Goal: Transaction & Acquisition: Purchase product/service

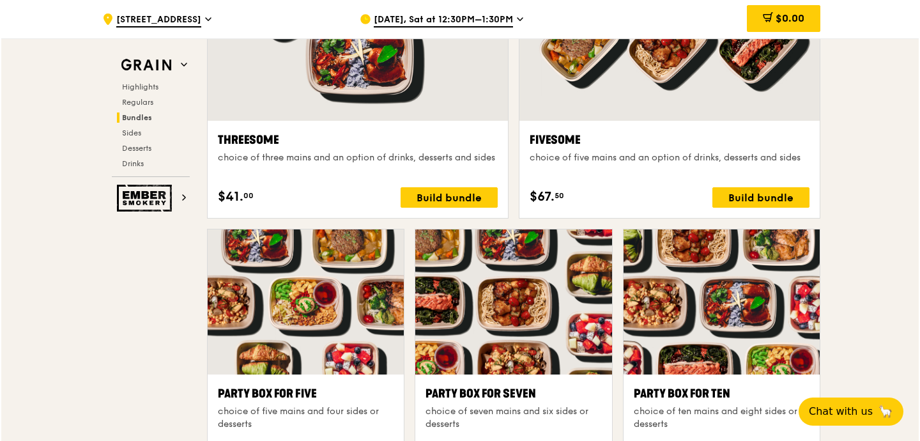
scroll to position [2545, 0]
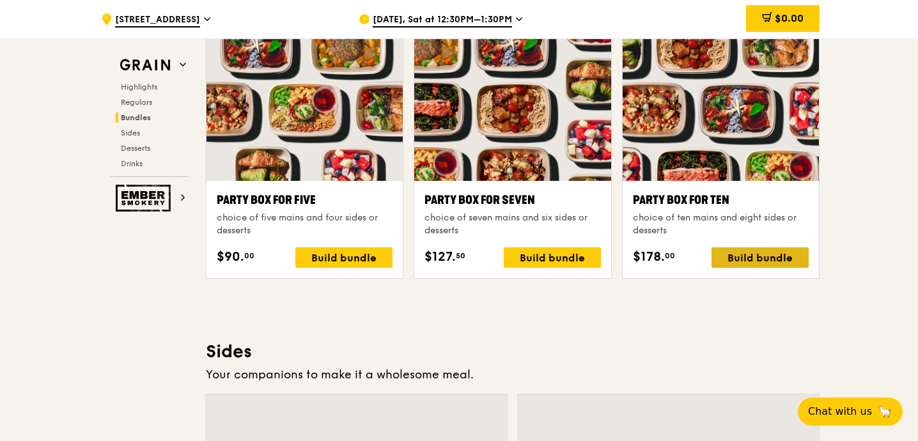
click at [735, 255] on div "Build bundle" at bounding box center [759, 257] width 97 height 20
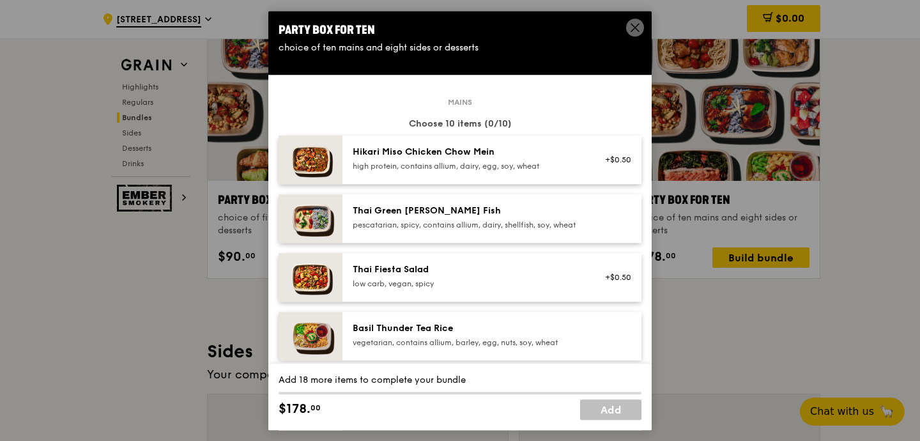
click at [324, 166] on img at bounding box center [311, 159] width 64 height 49
click at [618, 160] on div "+$0.50 Remove" at bounding box center [614, 160] width 49 height 28
click at [620, 167] on link "Remove" at bounding box center [616, 166] width 29 height 9
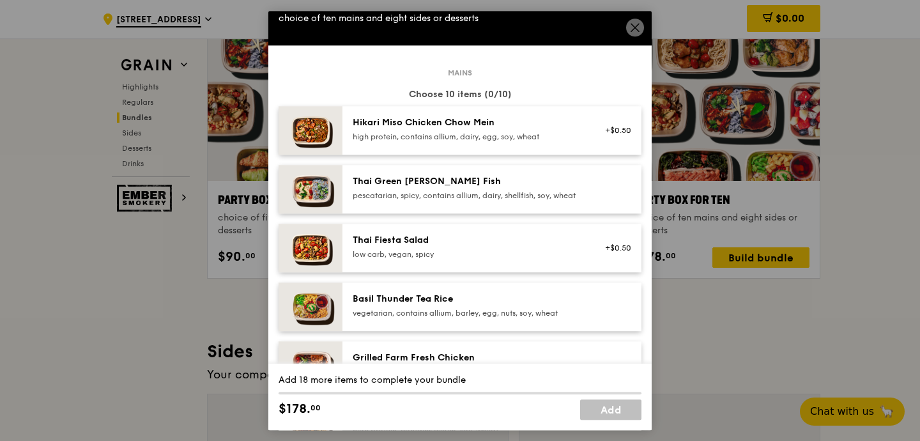
scroll to position [31, 0]
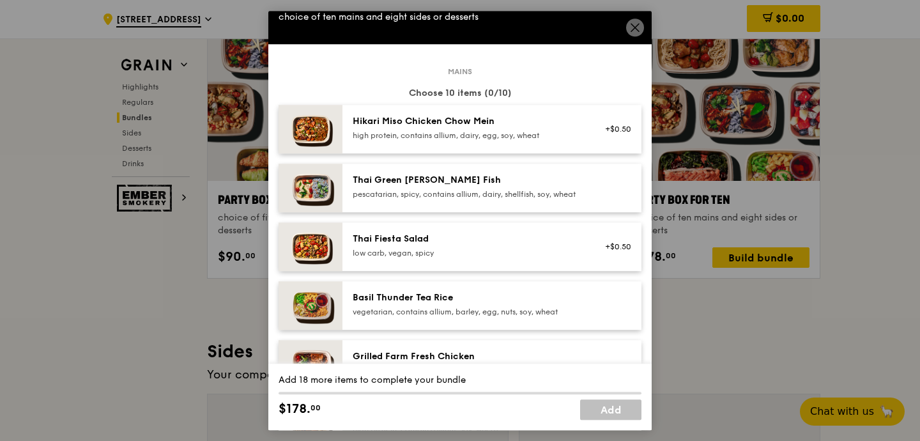
click at [432, 245] on div "Thai Fiesta Salad" at bounding box center [467, 239] width 229 height 13
click at [442, 121] on div "Hikari Miso Chicken Chow Mein" at bounding box center [467, 121] width 229 height 13
click at [461, 199] on div "pescatarian, spicy, contains allium, dairy, shellfish, soy, wheat" at bounding box center [467, 194] width 229 height 10
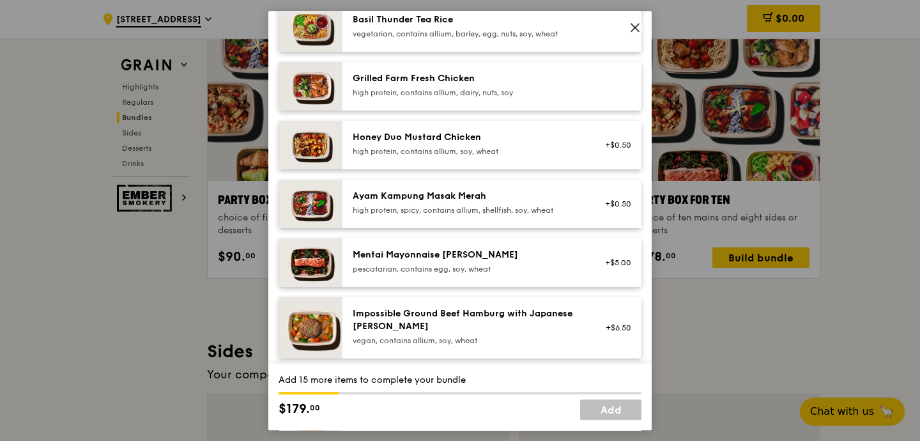
scroll to position [309, 0]
click at [491, 143] on div "Honey Duo Mustard Chicken" at bounding box center [467, 136] width 229 height 13
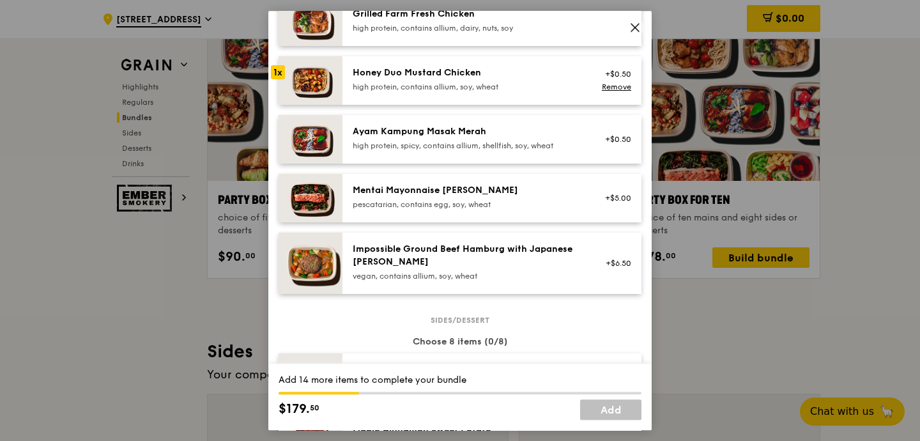
scroll to position [378, 0]
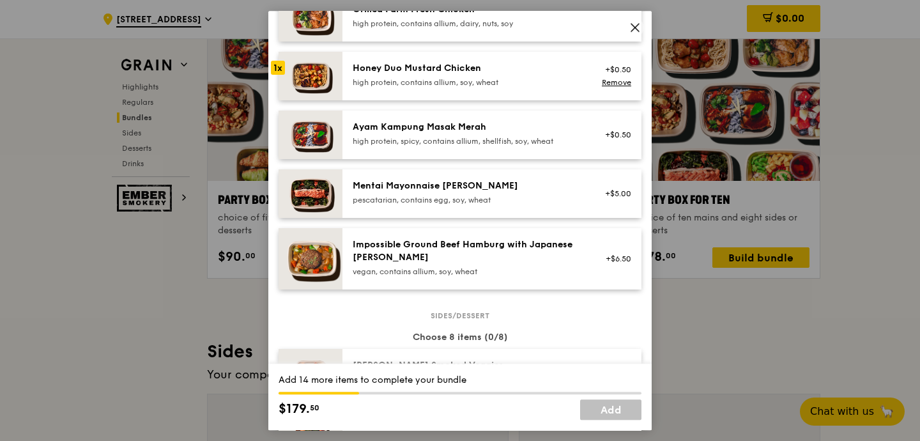
click at [455, 204] on div "Mentai Mayonnaise Aburi Salmon pescatarian, contains egg, soy, wheat" at bounding box center [467, 193] width 229 height 26
click at [635, 26] on icon at bounding box center [635, 28] width 12 height 12
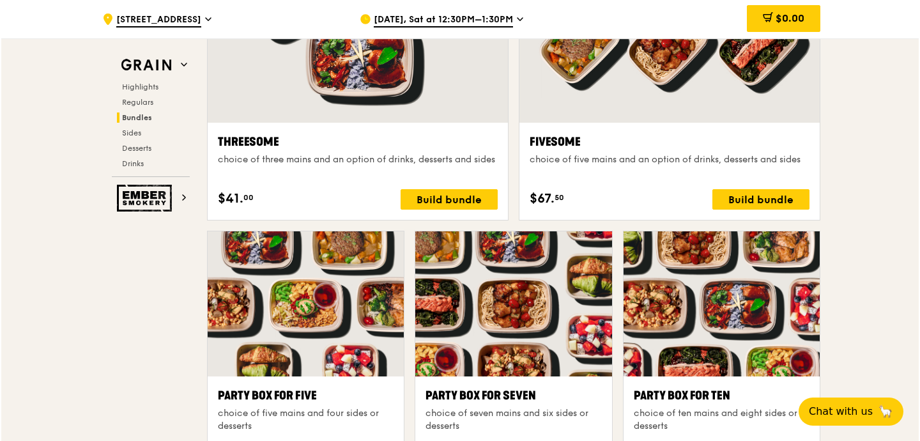
scroll to position [2407, 0]
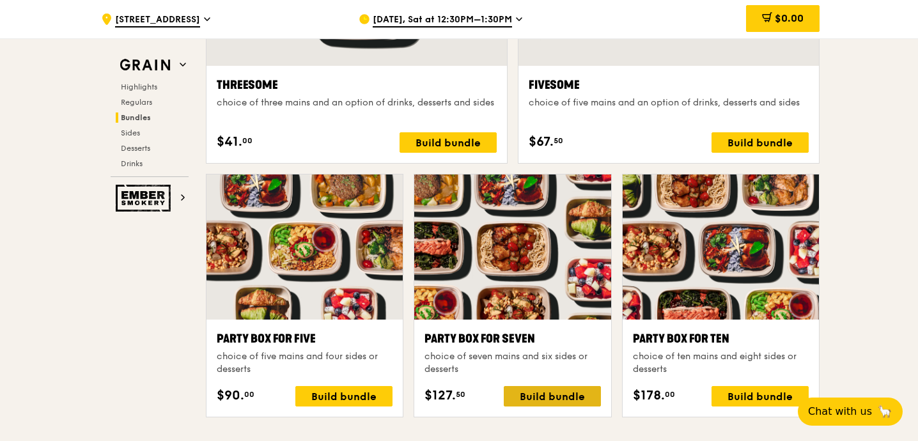
click at [562, 401] on div "Build bundle" at bounding box center [552, 396] width 97 height 20
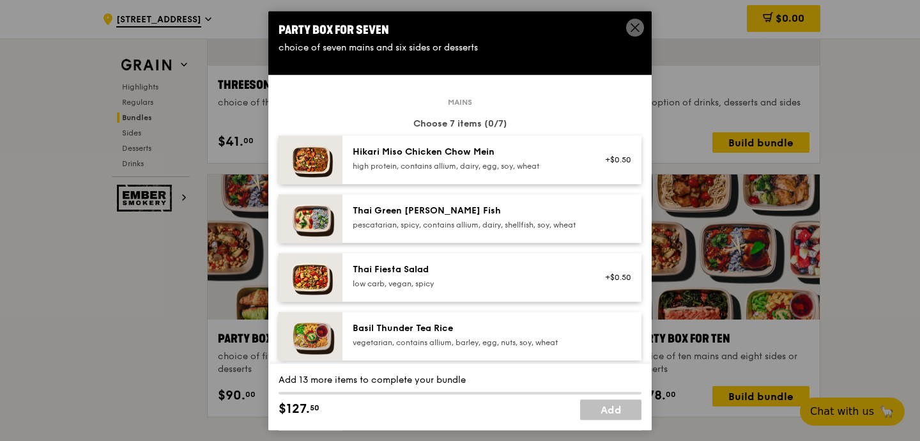
click at [434, 160] on div "Hikari Miso Chicken Chow Mein high protein, contains allium, dairy, egg, soy, w…" at bounding box center [467, 159] width 229 height 26
click at [422, 152] on div "Hikari Miso Chicken Chow Mein" at bounding box center [467, 152] width 229 height 13
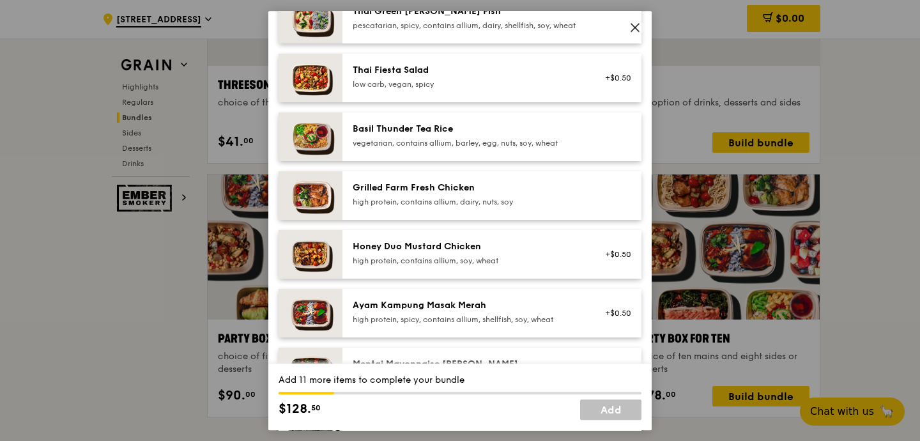
scroll to position [207, 0]
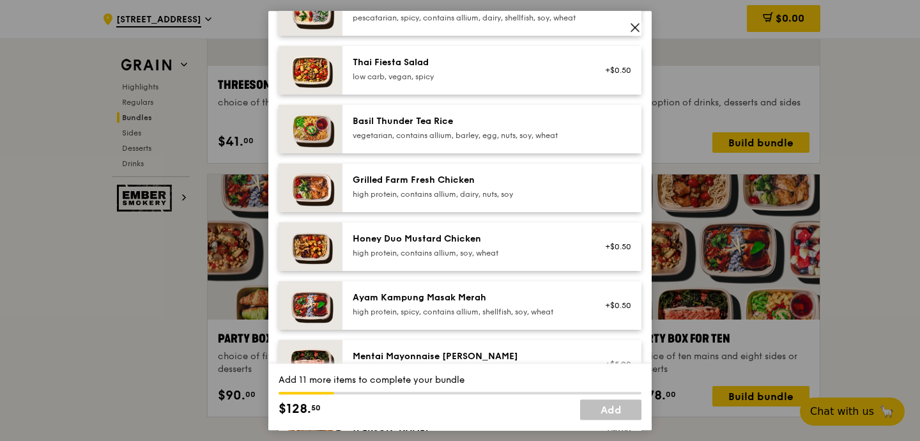
click at [445, 258] on div "high protein, contains allium, soy, wheat" at bounding box center [467, 253] width 229 height 10
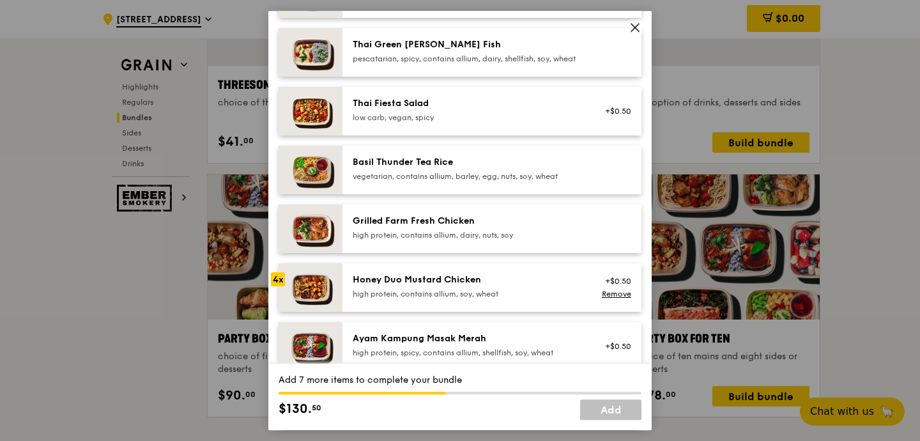
scroll to position [166, 0]
click at [427, 111] on div "Thai Fiesta Salad" at bounding box center [467, 104] width 229 height 13
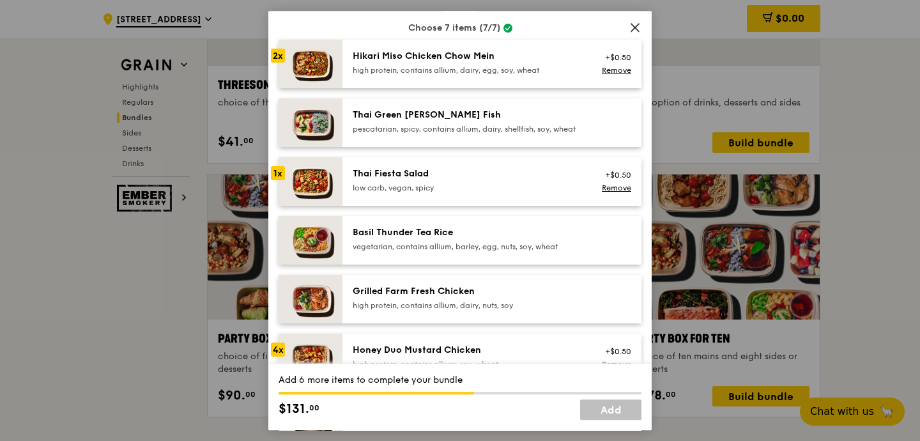
scroll to position [96, 0]
click at [408, 134] on div "pescatarian, spicy, contains allium, dairy, shellfish, soy, wheat" at bounding box center [467, 128] width 229 height 10
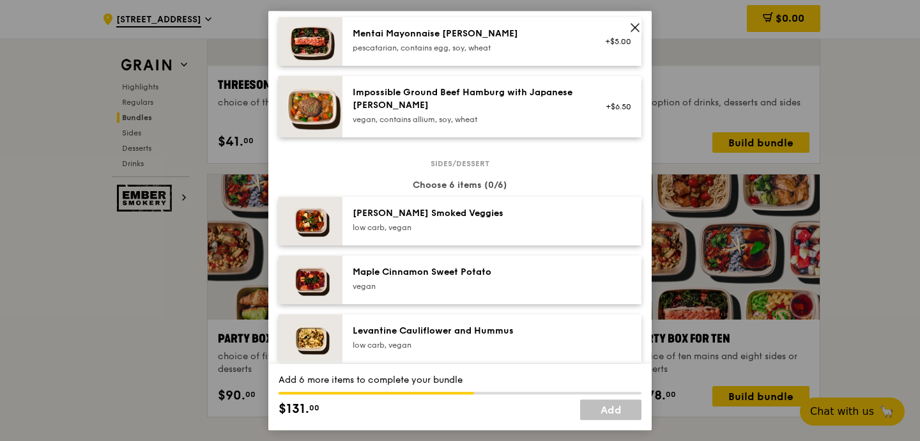
scroll to position [595, 0]
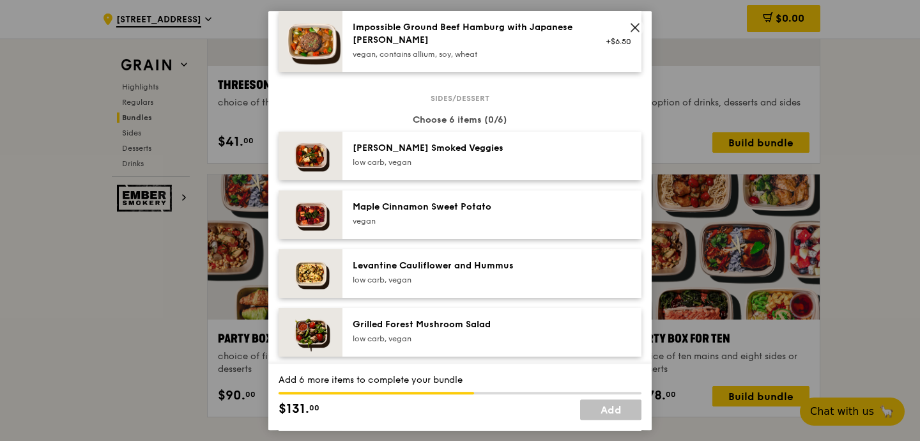
click at [412, 167] on div "low carb, vegan" at bounding box center [467, 162] width 229 height 10
click at [408, 226] on div "vegan" at bounding box center [467, 221] width 229 height 10
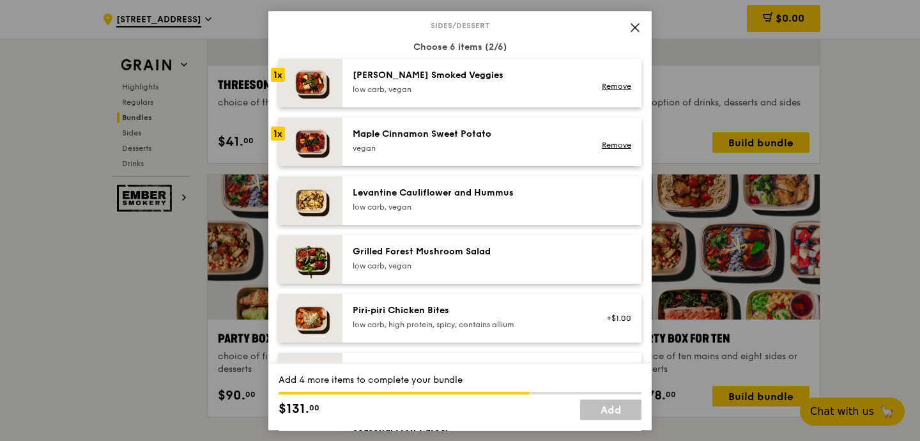
scroll to position [674, 0]
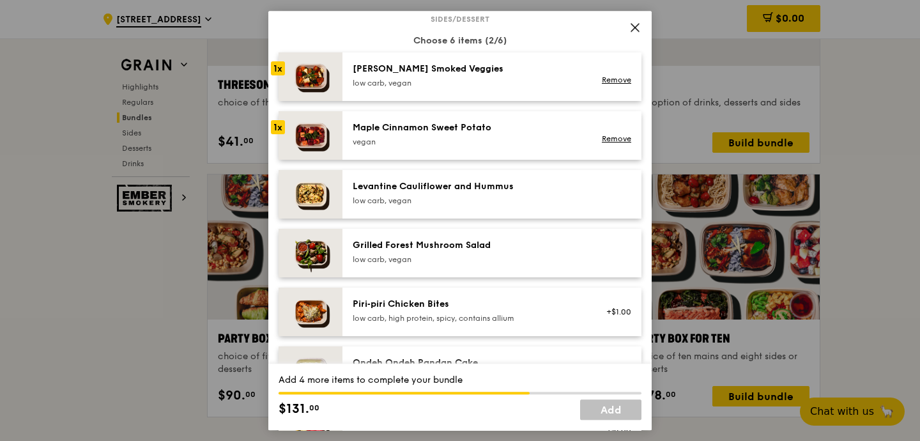
click at [405, 206] on div "low carb, vegan" at bounding box center [467, 201] width 229 height 10
click at [405, 252] on div "Grilled Forest Mushroom Salad" at bounding box center [467, 245] width 229 height 13
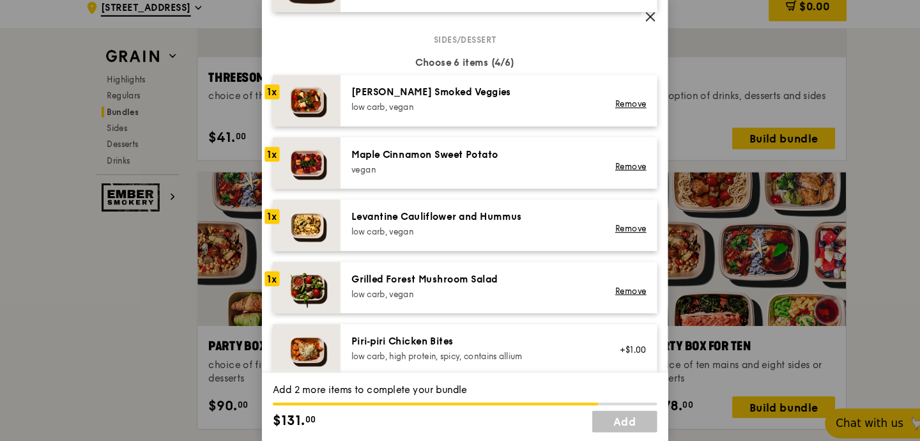
scroll to position [640, 0]
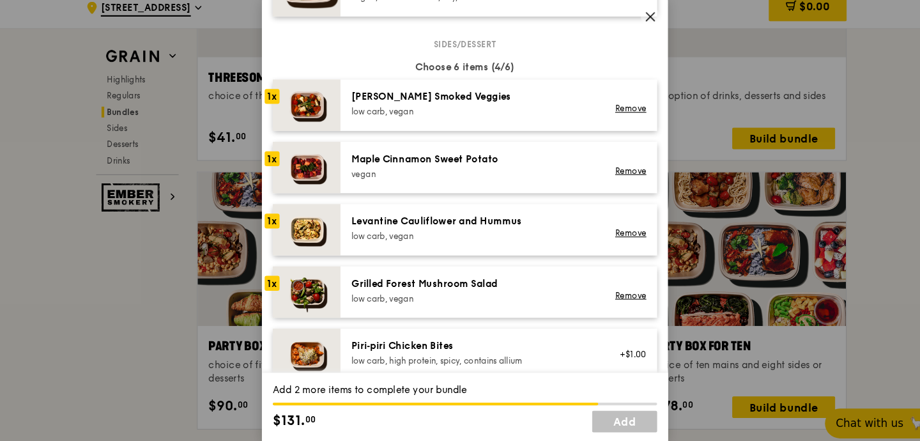
click at [404, 123] on div "low carb, vegan" at bounding box center [467, 117] width 229 height 10
click at [399, 169] on div "Maple Cinnamon Sweet Potato" at bounding box center [467, 162] width 229 height 13
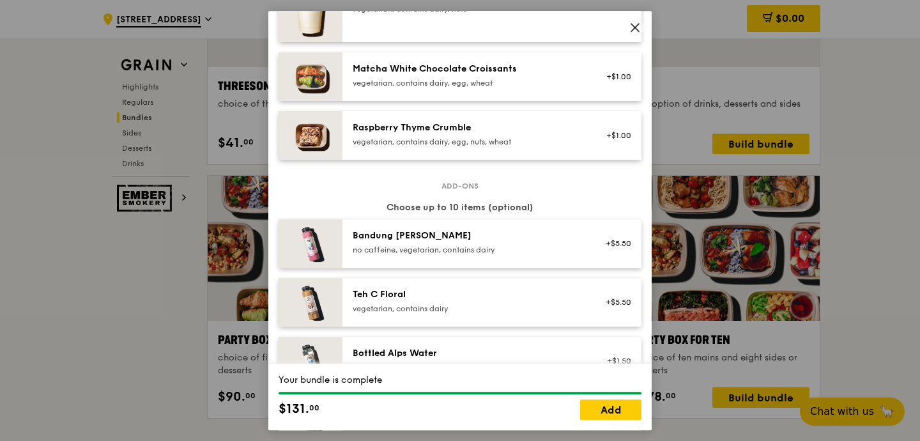
scroll to position [1378, 0]
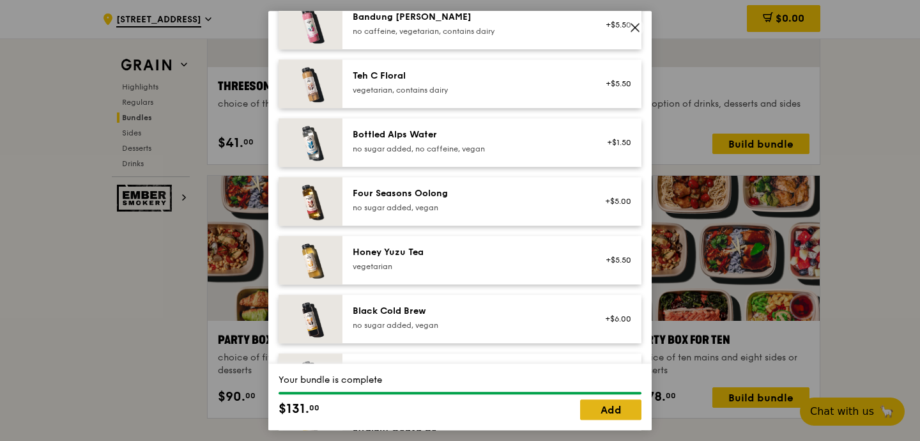
click at [597, 417] on link "Add" at bounding box center [610, 409] width 61 height 20
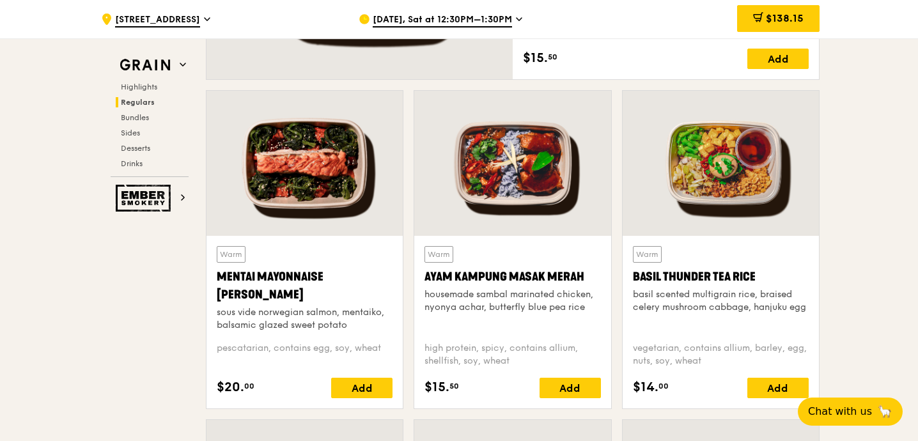
scroll to position [1081, 0]
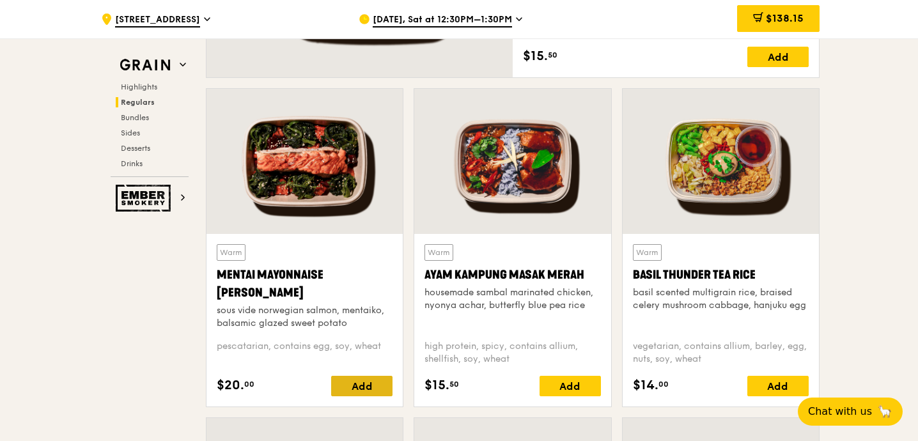
click at [374, 383] on div "Add" at bounding box center [361, 386] width 61 height 20
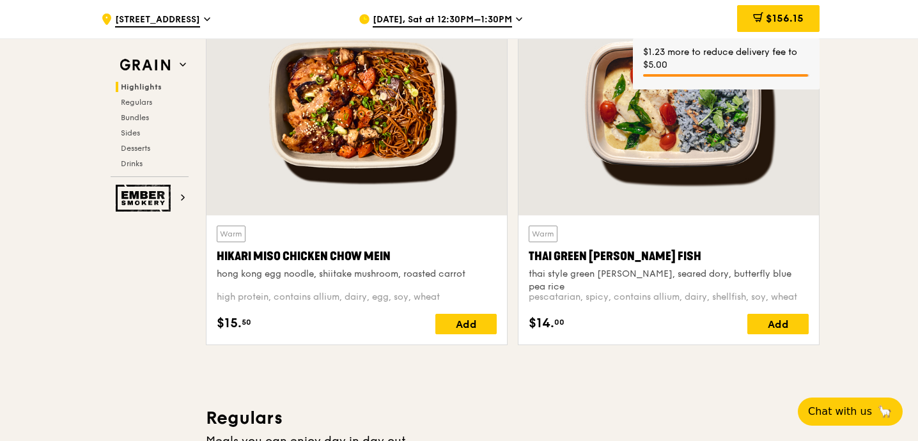
scroll to position [463, 0]
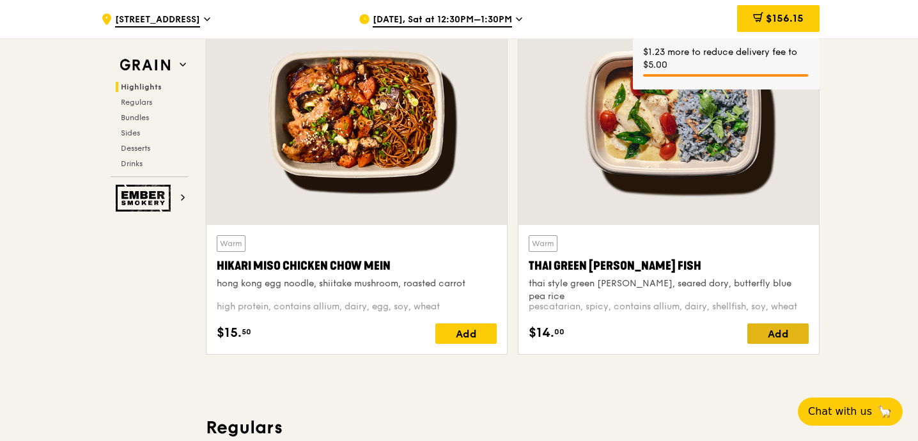
click at [783, 325] on div "Add" at bounding box center [777, 333] width 61 height 20
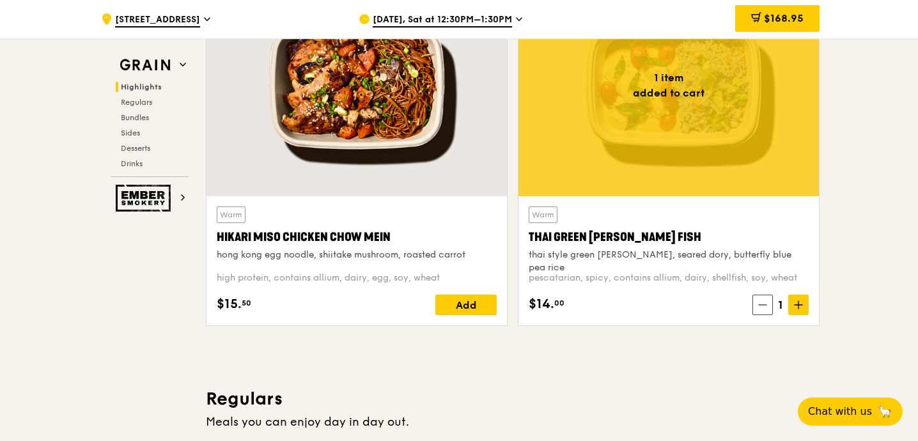
scroll to position [524, 0]
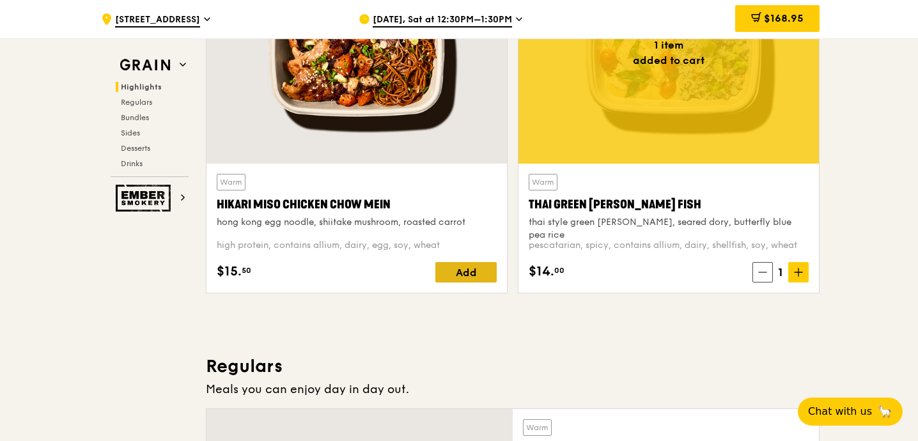
click at [464, 269] on div "Add" at bounding box center [465, 272] width 61 height 20
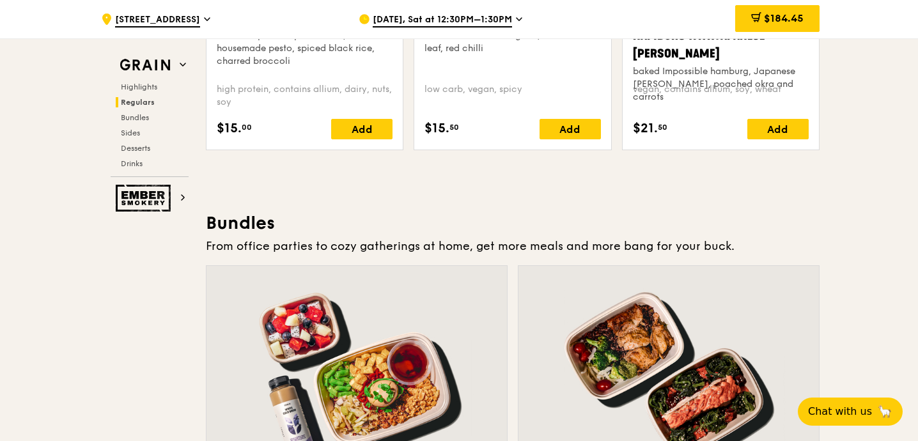
scroll to position [1504, 0]
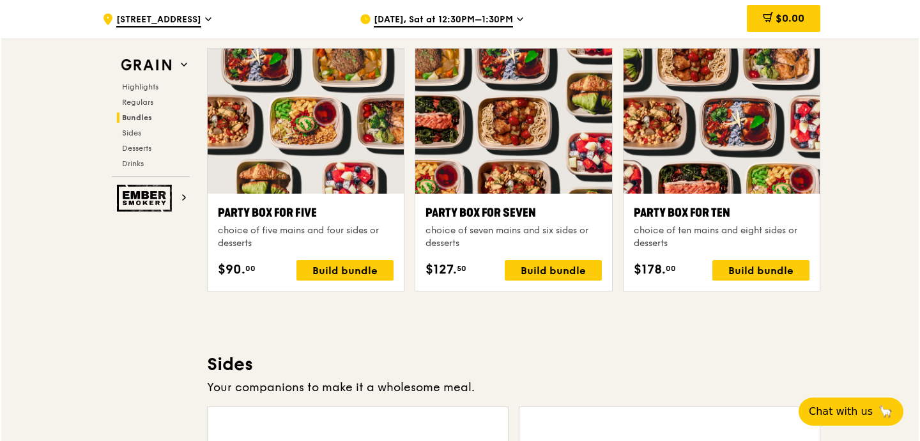
scroll to position [2566, 0]
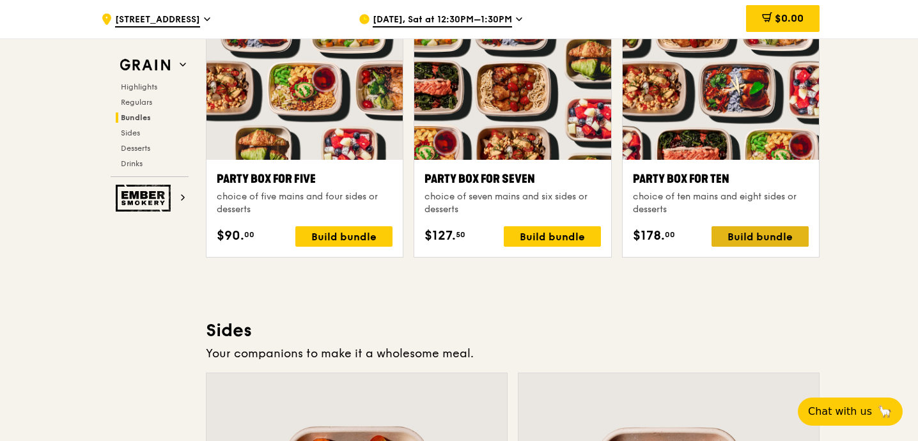
click at [761, 237] on div "Build bundle" at bounding box center [759, 236] width 97 height 20
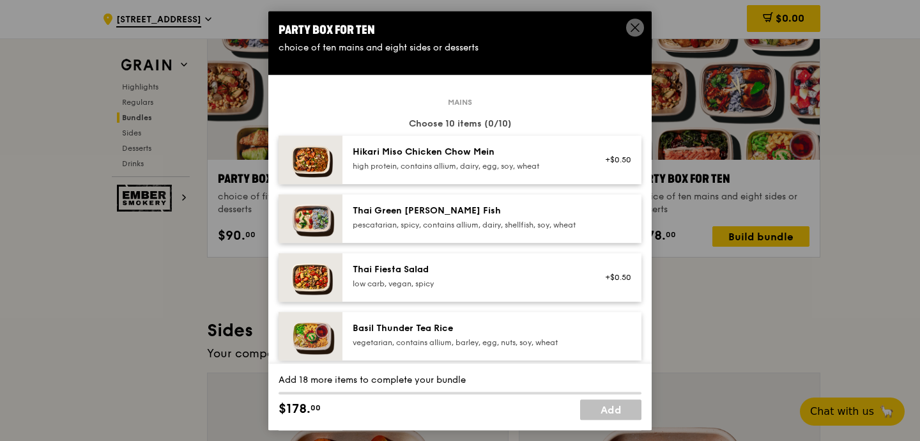
click at [435, 158] on div "Hikari Miso Chicken Chow Mein" at bounding box center [467, 152] width 229 height 13
click at [431, 211] on div "Thai Green [PERSON_NAME] Fish" at bounding box center [467, 210] width 229 height 13
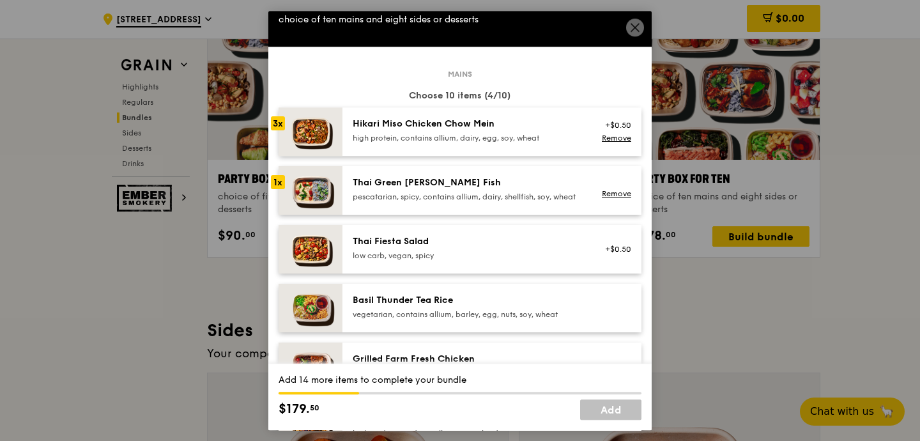
scroll to position [29, 0]
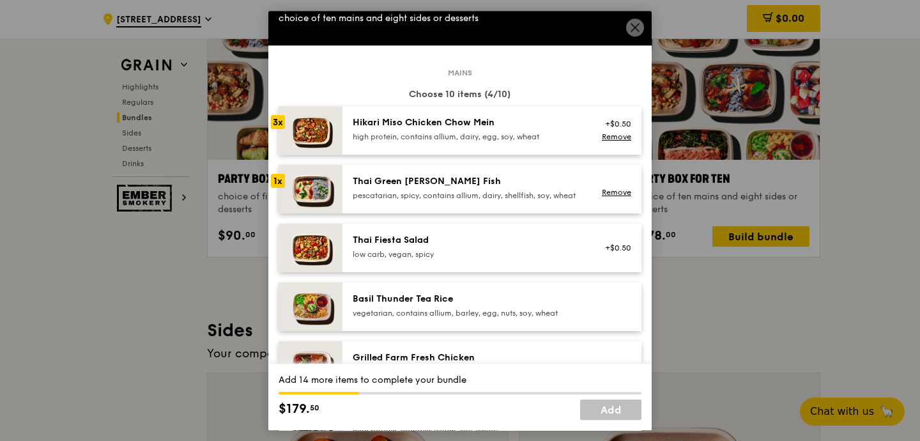
click at [422, 245] on div "Thai Fiesta Salad" at bounding box center [467, 240] width 229 height 13
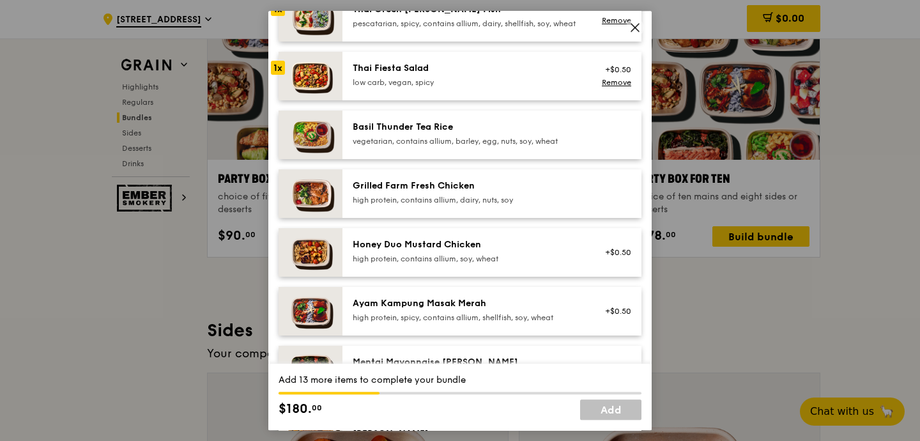
scroll to position [201, 0]
click at [401, 252] on div "Honey Duo Mustard Chicken" at bounding box center [467, 245] width 229 height 13
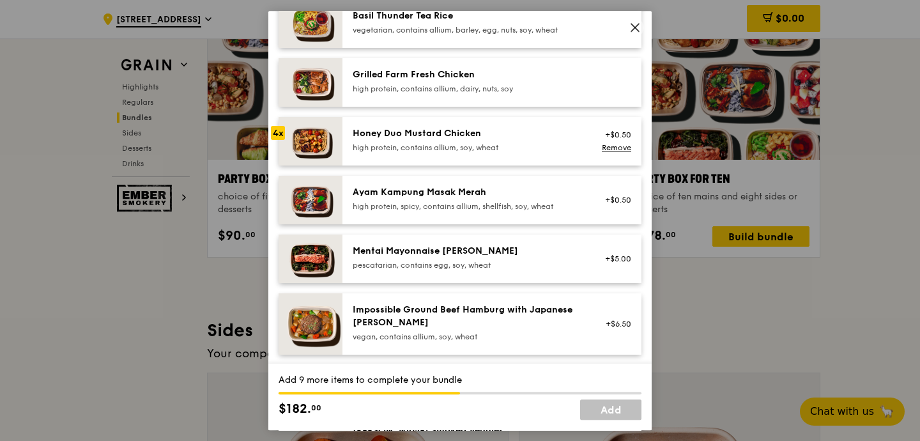
scroll to position [323, 0]
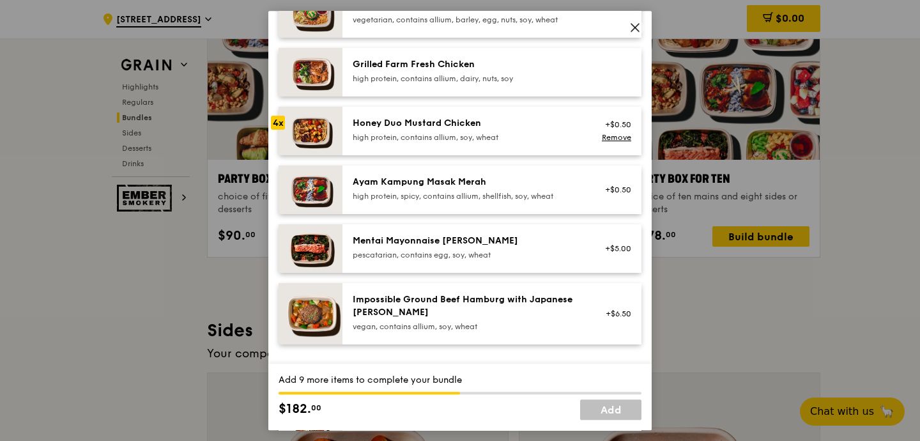
click at [394, 260] on div "pescatarian, contains egg, soy, wheat" at bounding box center [467, 255] width 229 height 10
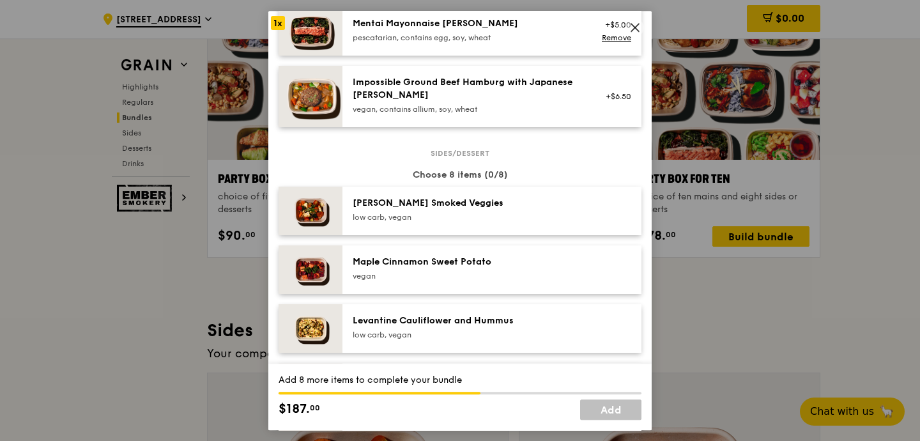
scroll to position [558, 0]
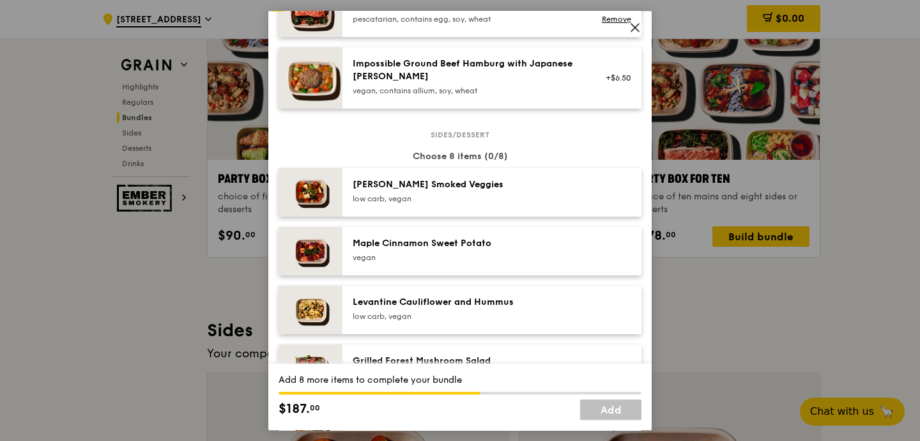
click at [397, 204] on div "low carb, vegan" at bounding box center [467, 199] width 229 height 10
click at [397, 245] on div "Maple Cinnamon Sweet Potato [GEOGRAPHIC_DATA]" at bounding box center [492, 251] width 299 height 49
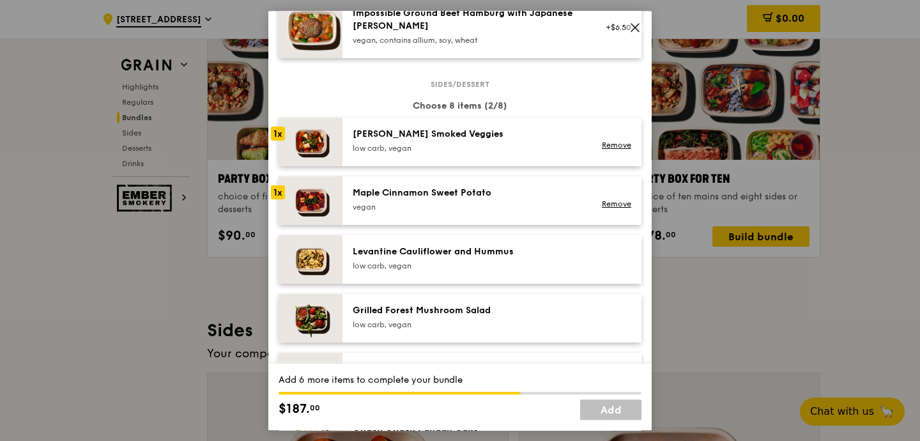
click at [384, 258] on div "Levantine Cauliflower and Hummus" at bounding box center [467, 251] width 229 height 13
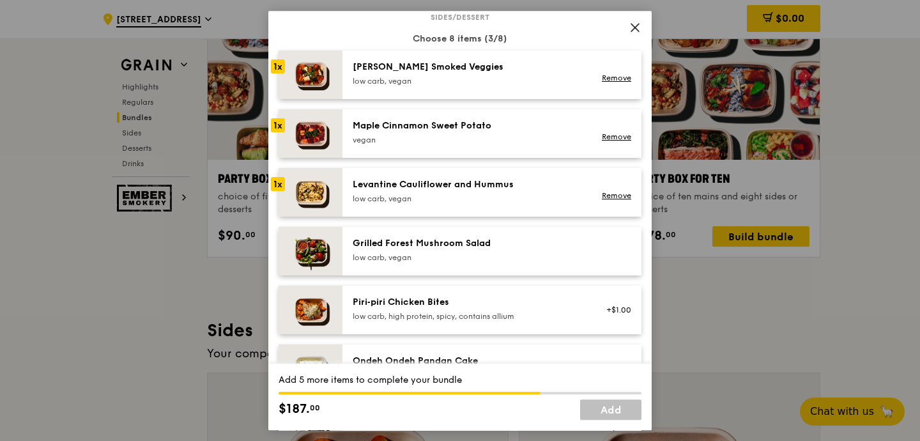
click at [383, 250] on div "Grilled Forest Mushroom Salad" at bounding box center [467, 243] width 229 height 13
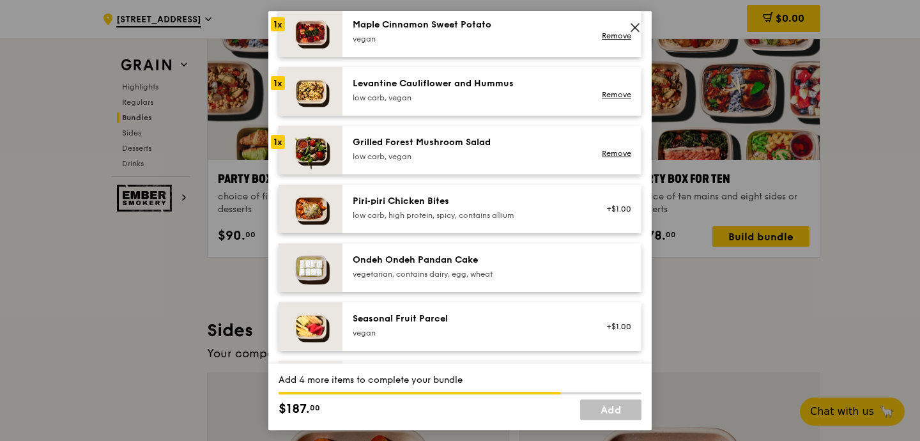
scroll to position [785, 0]
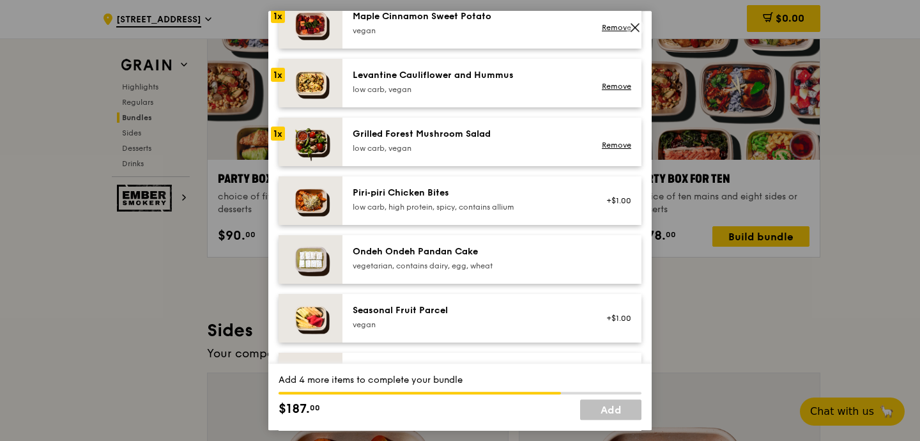
click at [383, 254] on div "Ondeh Ondeh Pandan Cake vegetarian, contains dairy, egg, wheat" at bounding box center [492, 259] width 299 height 49
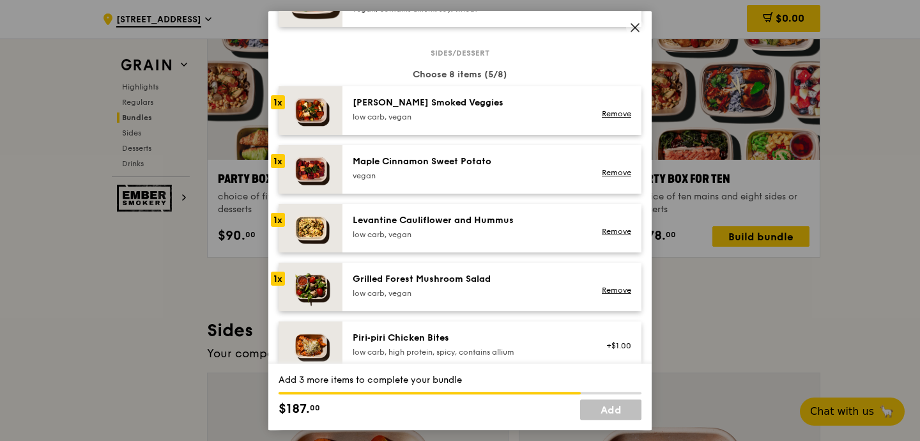
scroll to position [640, 0]
click at [408, 194] on div "Maple Cinnamon Sweet Potato [GEOGRAPHIC_DATA] Remove" at bounding box center [492, 170] width 299 height 49
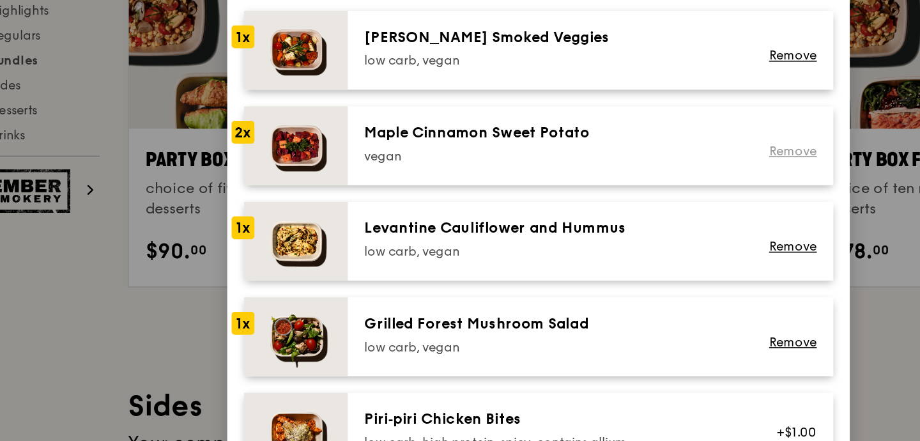
click at [606, 178] on link "Remove" at bounding box center [616, 173] width 29 height 9
click at [484, 181] on div "vegan" at bounding box center [467, 176] width 229 height 10
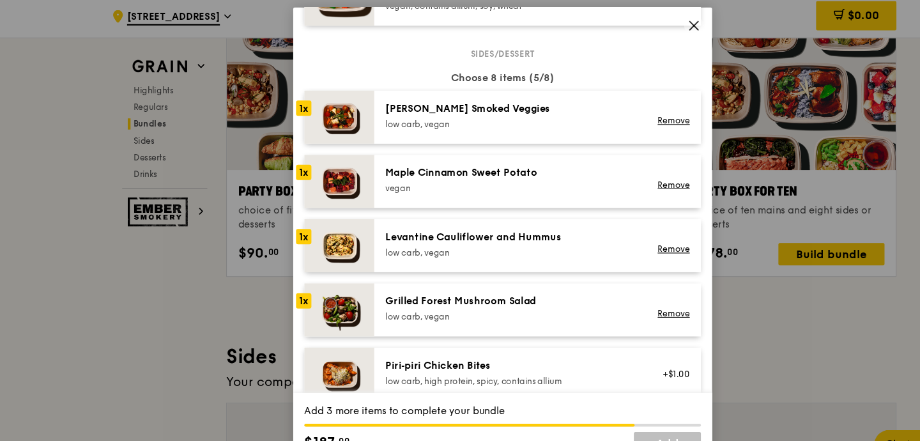
click at [398, 299] on div "low carb, vegan" at bounding box center [467, 294] width 229 height 10
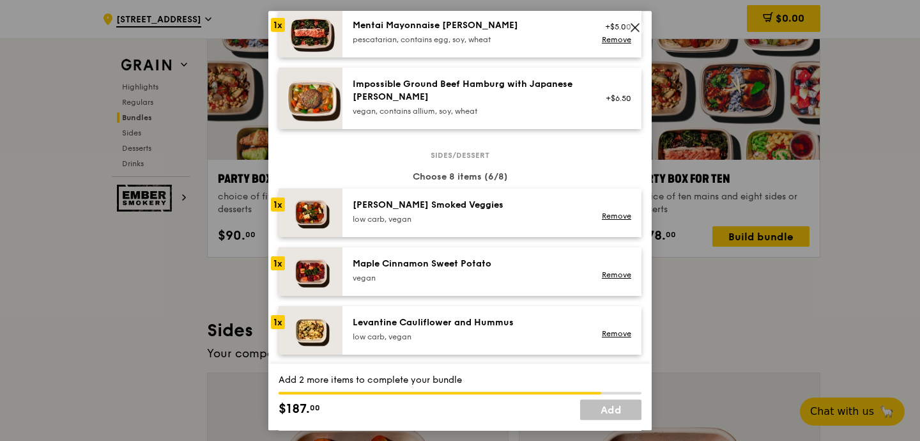
scroll to position [540, 0]
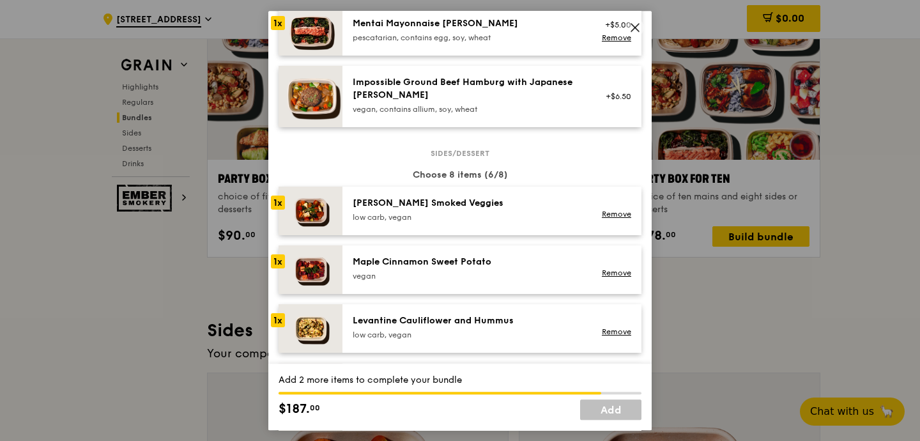
click at [454, 222] on div "low carb, vegan" at bounding box center [467, 217] width 229 height 10
click at [452, 268] on div "Maple Cinnamon Sweet Potato" at bounding box center [467, 262] width 229 height 13
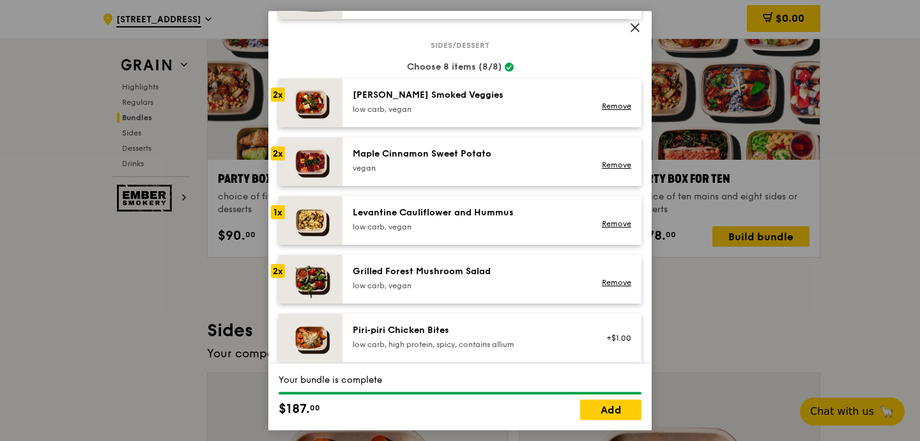
scroll to position [658, 0]
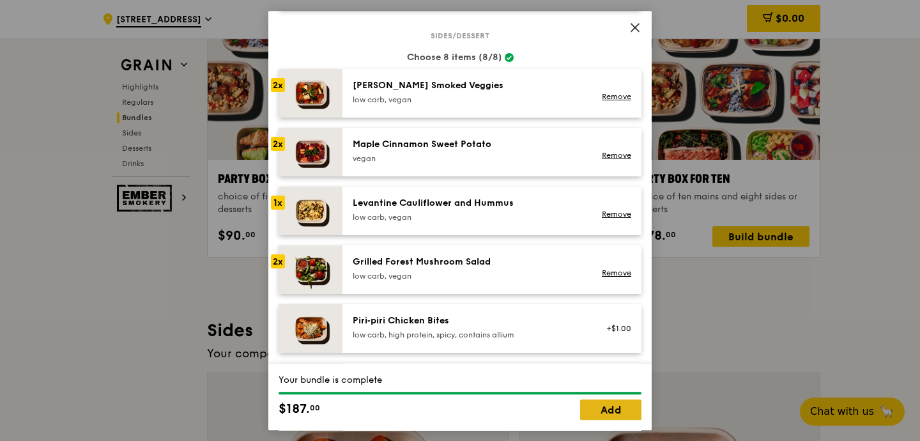
click at [611, 408] on link "Add" at bounding box center [610, 409] width 61 height 20
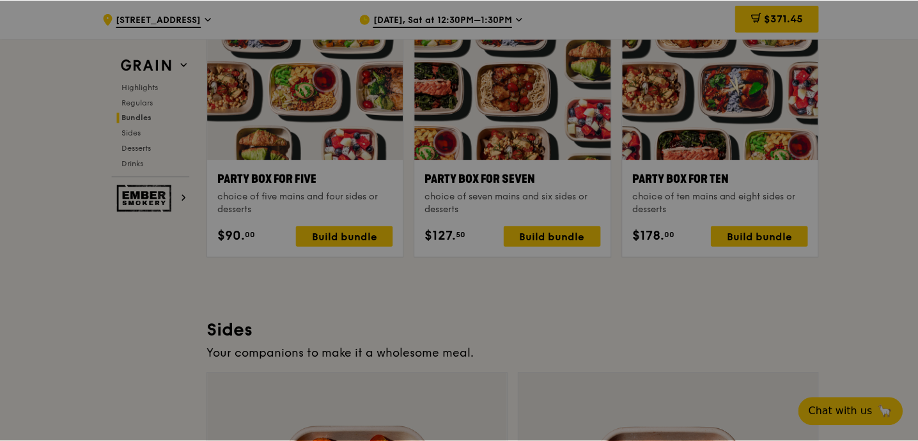
scroll to position [2566, 0]
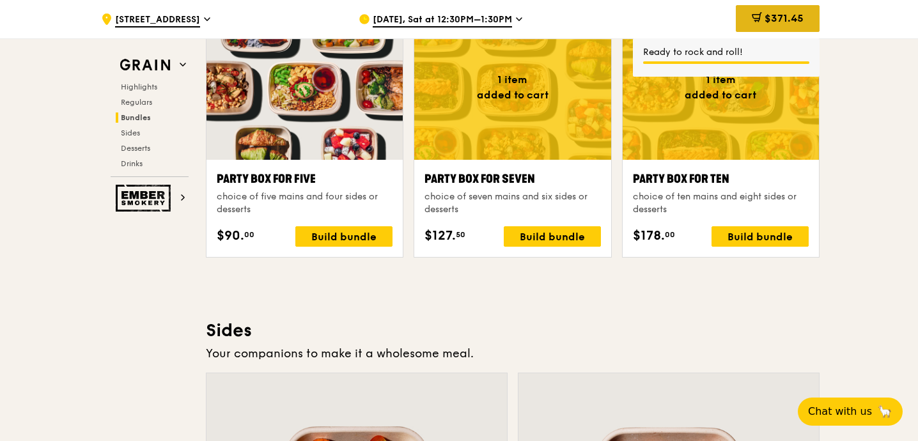
click at [764, 11] on div "$371.45" at bounding box center [778, 18] width 84 height 27
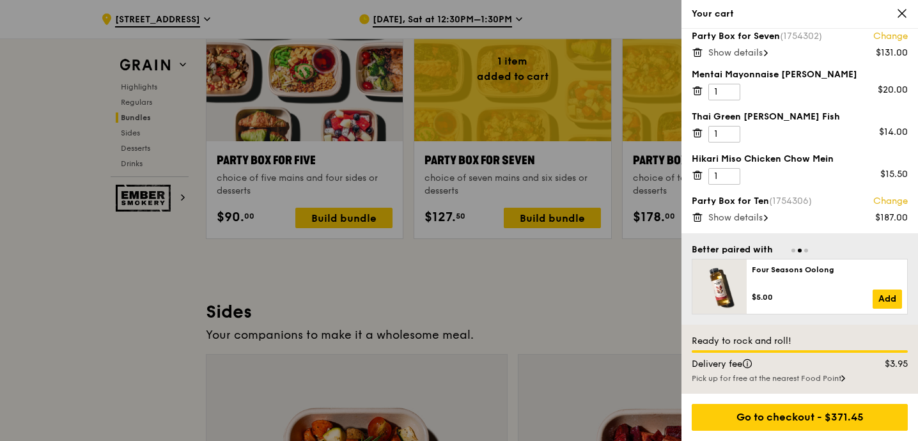
scroll to position [0, 0]
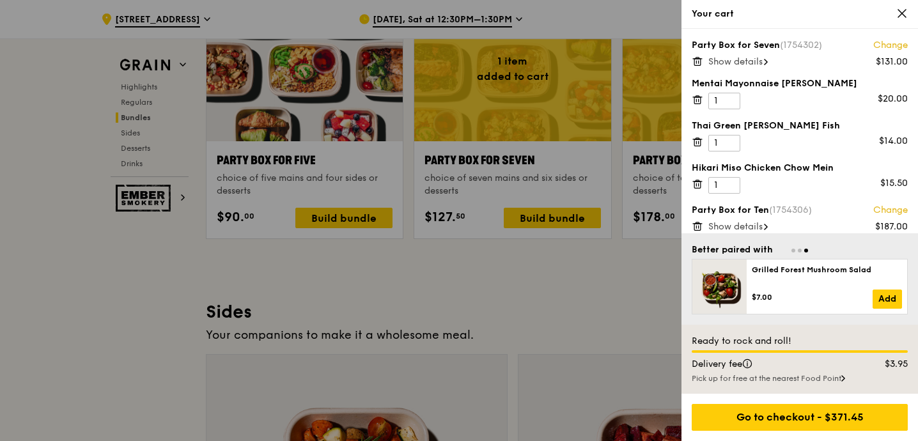
click at [737, 58] on span "Show details" at bounding box center [735, 61] width 54 height 11
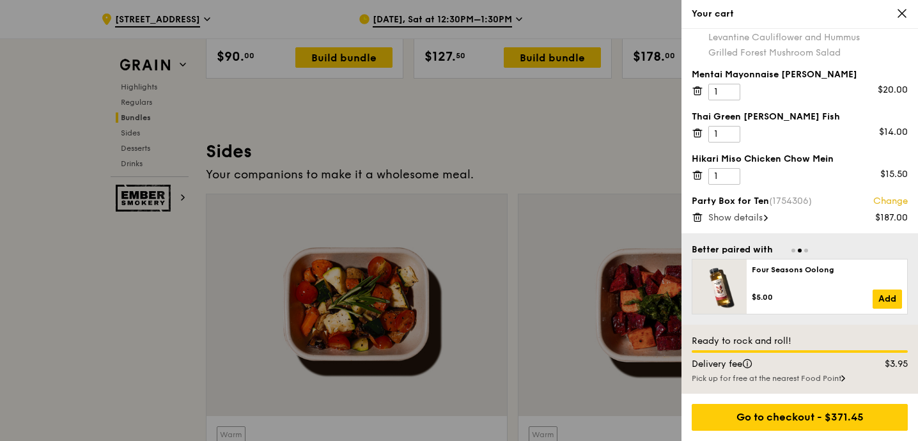
scroll to position [2752, 0]
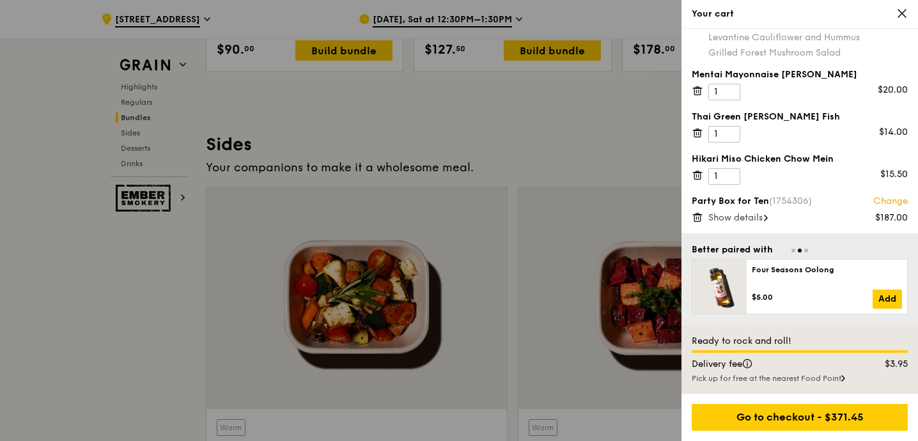
click at [753, 215] on span "Show details" at bounding box center [735, 217] width 54 height 11
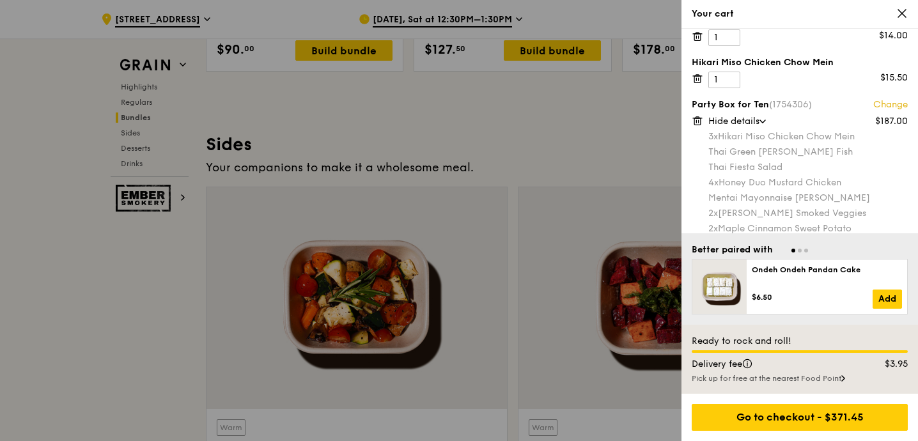
scroll to position [0, 0]
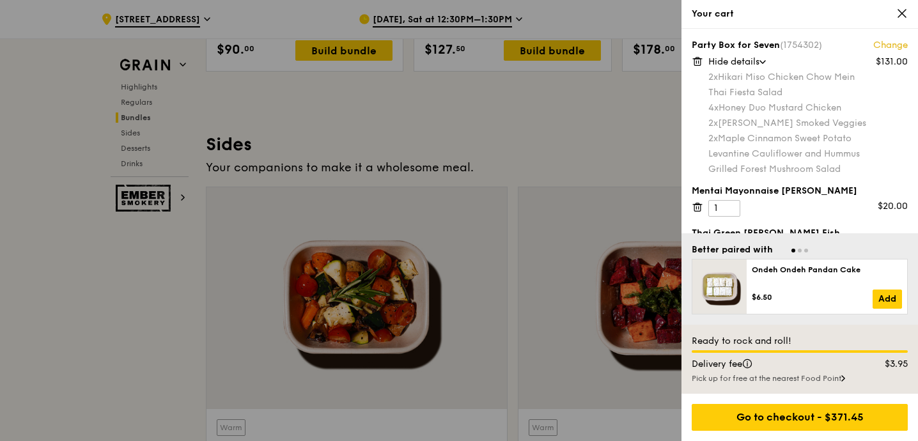
click at [701, 63] on icon at bounding box center [697, 62] width 12 height 12
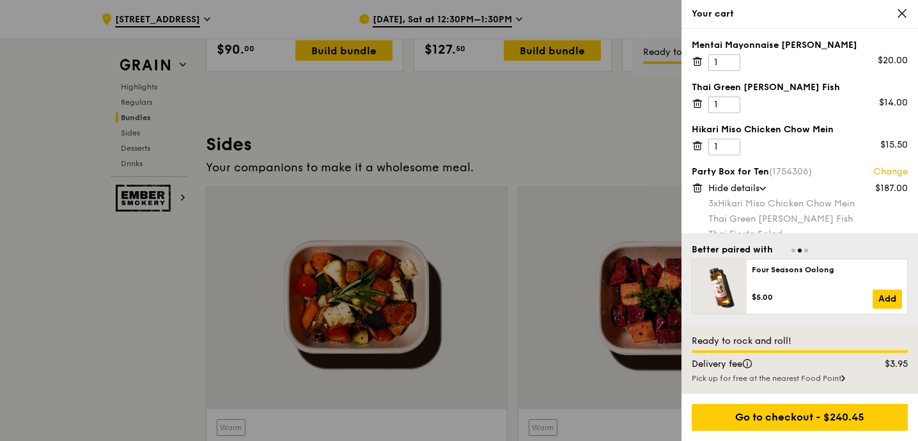
scroll to position [2745, 0]
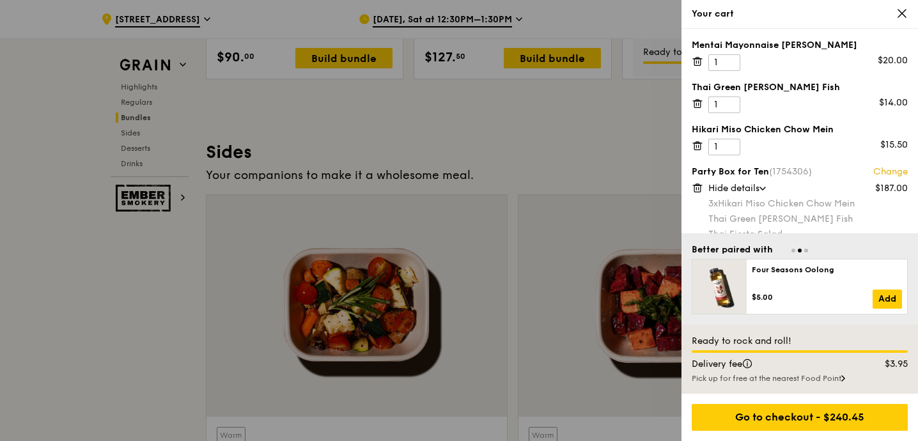
click at [697, 60] on icon at bounding box center [697, 62] width 12 height 12
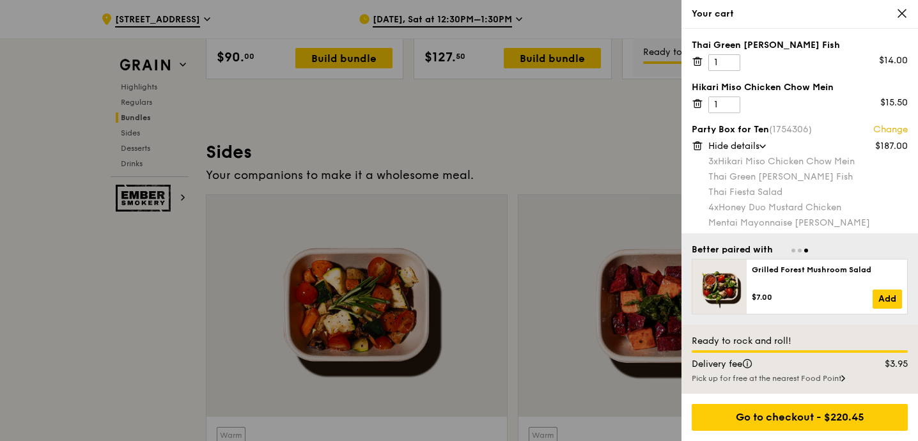
click at [697, 60] on icon at bounding box center [697, 62] width 12 height 12
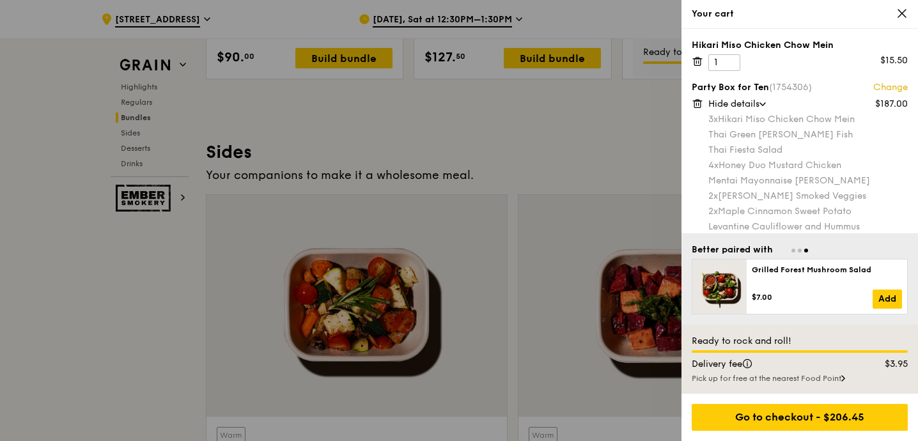
click at [697, 60] on icon at bounding box center [697, 62] width 12 height 12
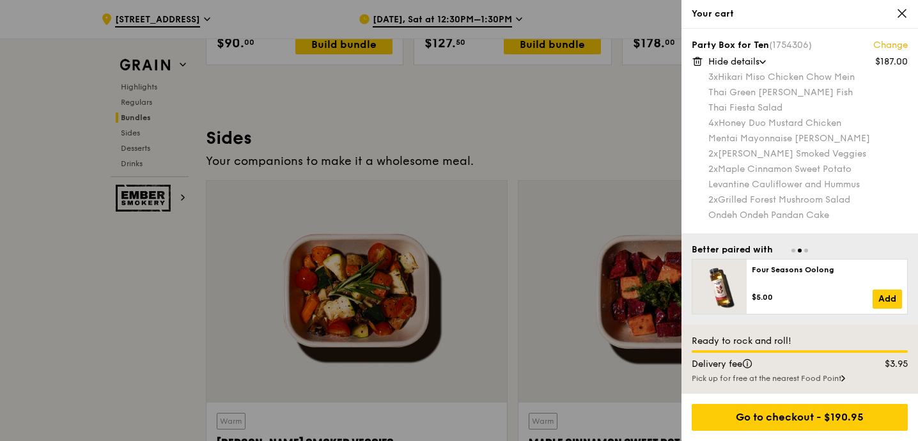
scroll to position [2765, 0]
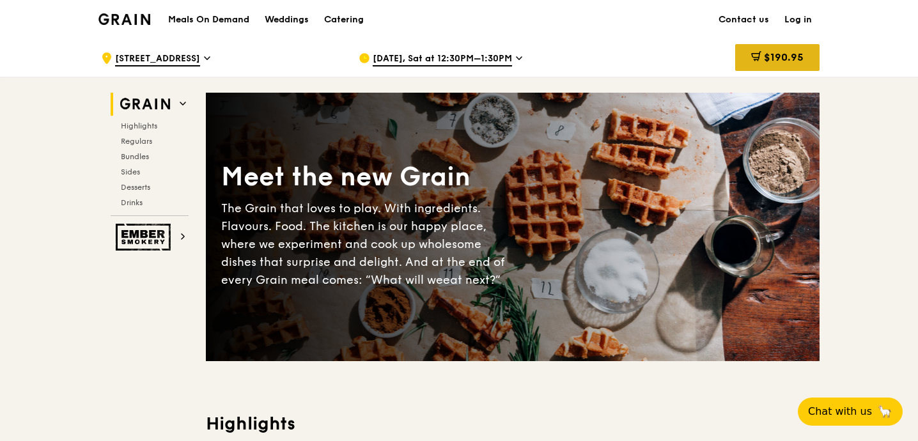
click at [764, 51] on span "$190.95" at bounding box center [784, 57] width 40 height 12
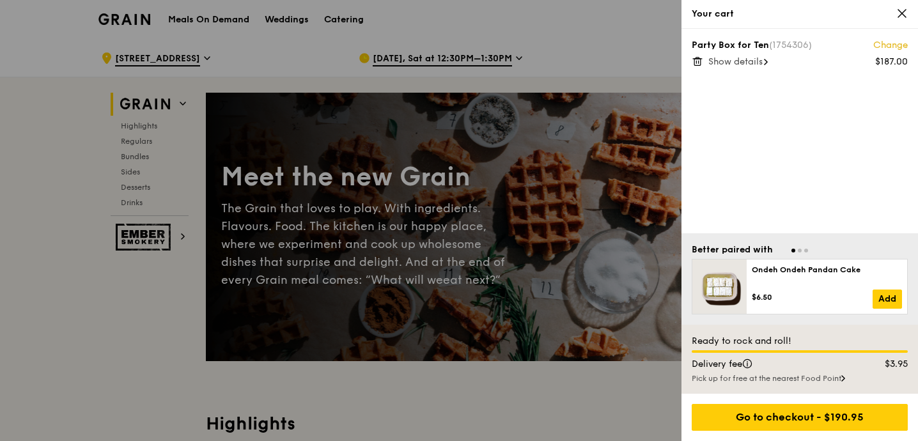
click at [743, 60] on span "Show details" at bounding box center [735, 61] width 54 height 11
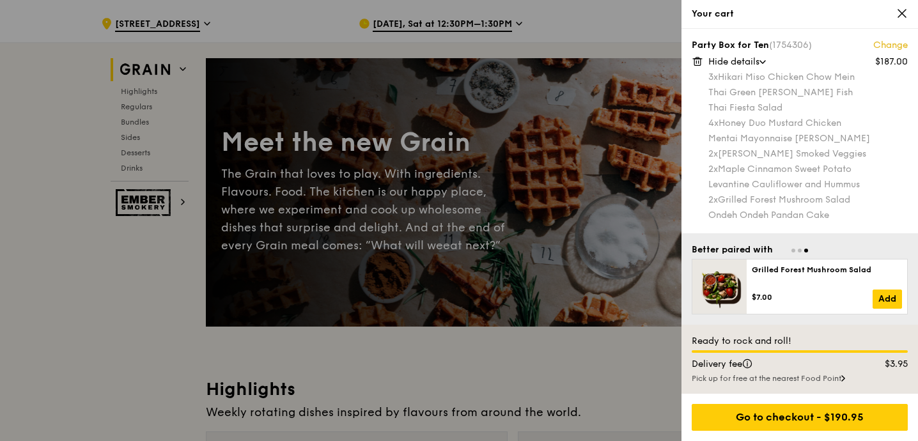
scroll to position [40, 0]
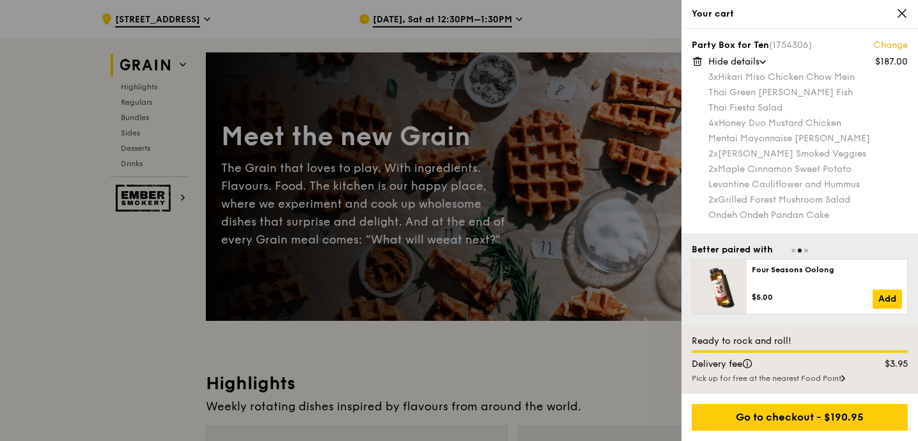
click at [744, 139] on div "Mentai Mayonnaise [PERSON_NAME]" at bounding box center [807, 138] width 199 height 13
